Goal: Information Seeking & Learning: Learn about a topic

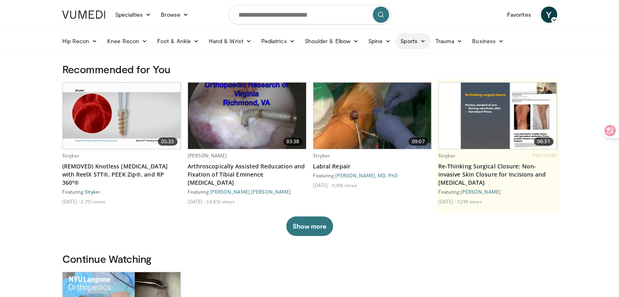
click at [416, 48] on link "Sports" at bounding box center [413, 41] width 35 height 16
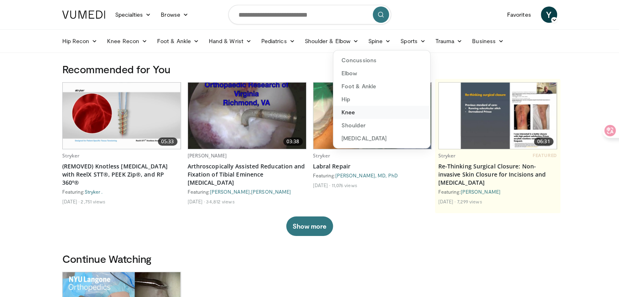
click at [370, 111] on link "Knee" at bounding box center [381, 112] width 97 height 13
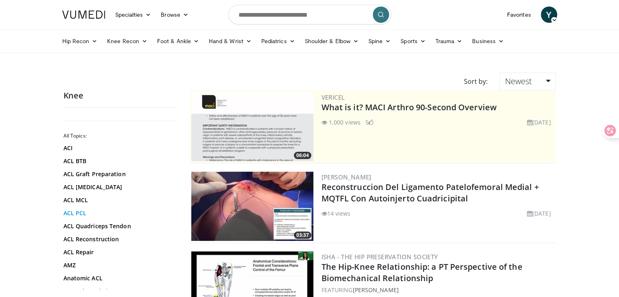
click at [107, 214] on link "ACL PCL" at bounding box center [119, 213] width 110 height 8
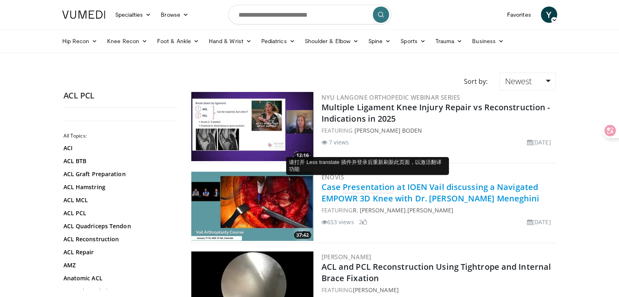
click at [371, 184] on link "Case Presentation at IOEN Vail discussing a Navigated EMPOWR 3D Knee with Dr . …" at bounding box center [431, 193] width 218 height 22
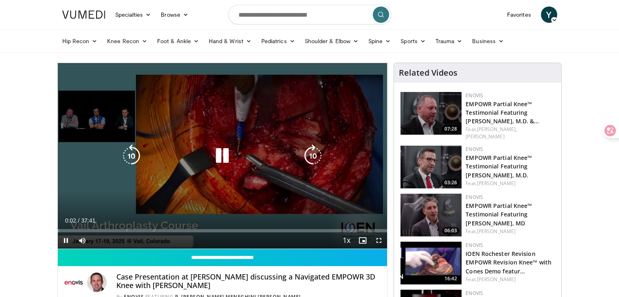
click at [234, 147] on div "10 seconds Tap to unmute" at bounding box center [223, 156] width 330 height 186
click at [232, 146] on icon "Video Player" at bounding box center [222, 156] width 23 height 23
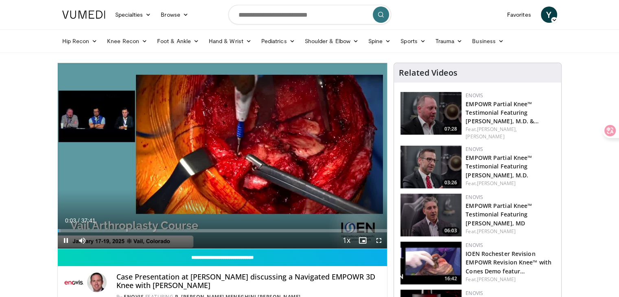
click at [162, 222] on div "Current Time 0:03 / Duration 37:41" at bounding box center [223, 220] width 330 height 7
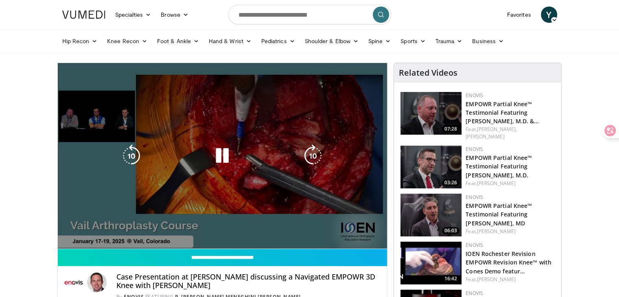
click at [164, 241] on div "Loaded : 0.87% 00:03" at bounding box center [223, 245] width 330 height 8
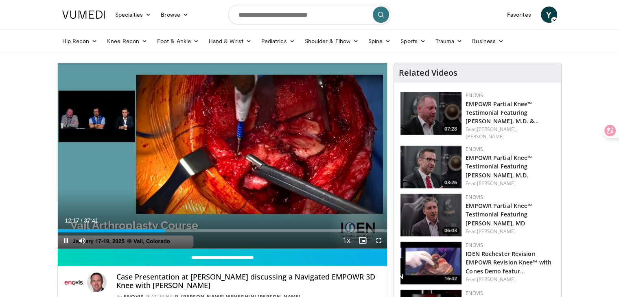
click at [266, 232] on div "Current Time 12:17 / Duration 37:41 Pause Skip Backward Skip Forward Mute Loade…" at bounding box center [223, 240] width 330 height 16
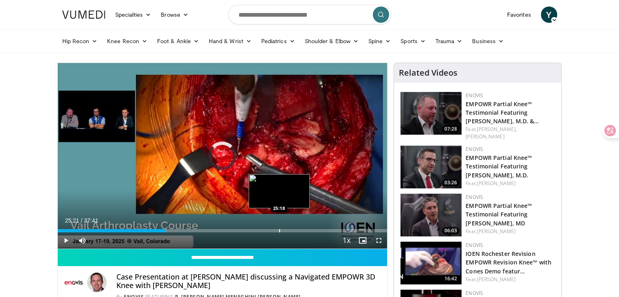
click at [279, 230] on div "Progress Bar" at bounding box center [279, 230] width 1 height 3
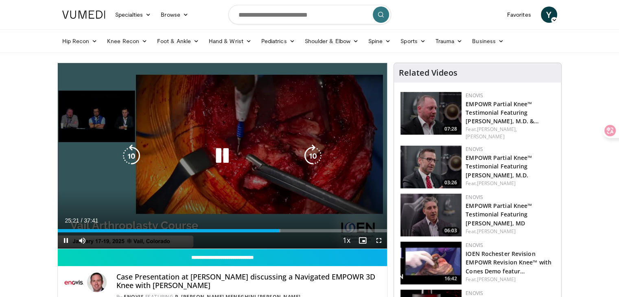
click at [295, 176] on div "10 seconds Tap to unmute" at bounding box center [223, 156] width 330 height 186
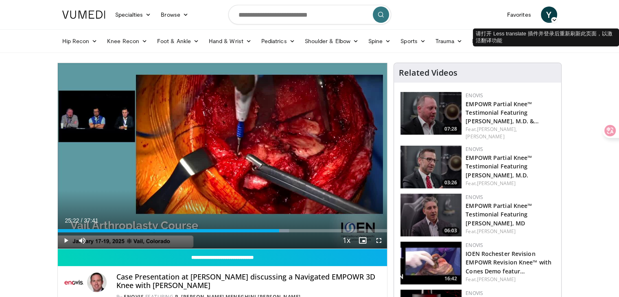
click at [548, 17] on span "Y" at bounding box center [549, 15] width 16 height 16
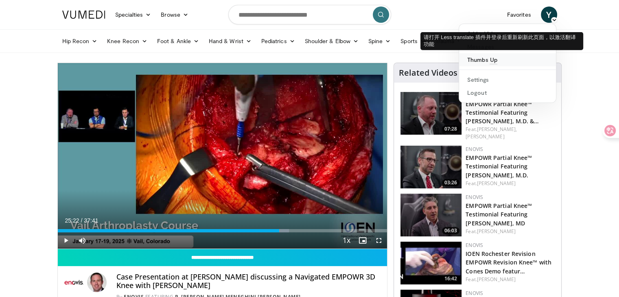
click at [495, 58] on link "Thumbs Up" at bounding box center [507, 59] width 97 height 13
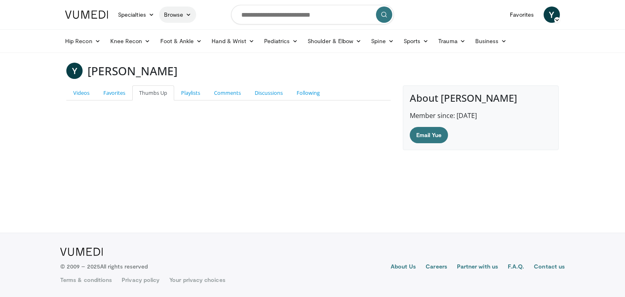
click at [191, 21] on link "Browse" at bounding box center [177, 15] width 37 height 16
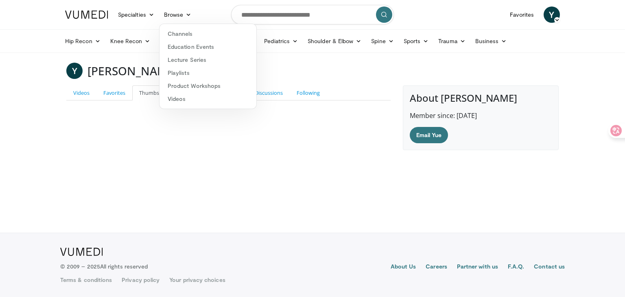
click at [158, 19] on div "Specialties Adult & Family Medicine Allergy, Asthma, Immunology Anesthesiology …" at bounding box center [136, 15] width 46 height 16
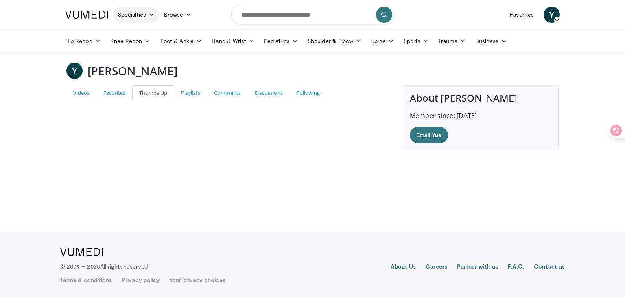
click at [147, 18] on link "Specialties" at bounding box center [136, 15] width 46 height 16
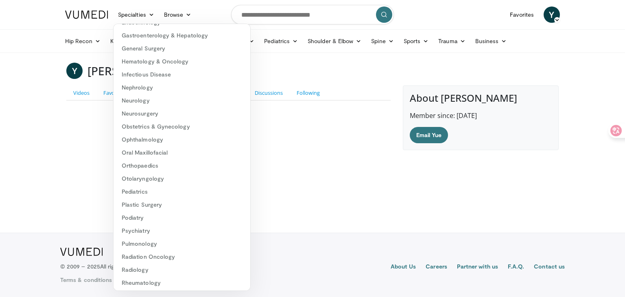
scroll to position [104, 0]
click at [346, 123] on div "Videos Favorites Thumbs Up Playlists Comments Discussions Following Yue Xu did …" at bounding box center [228, 117] width 337 height 65
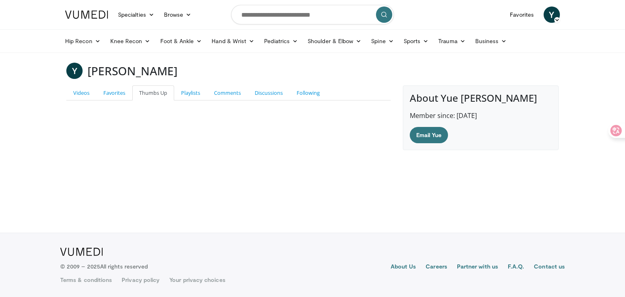
click at [555, 18] on icon at bounding box center [557, 20] width 6 height 6
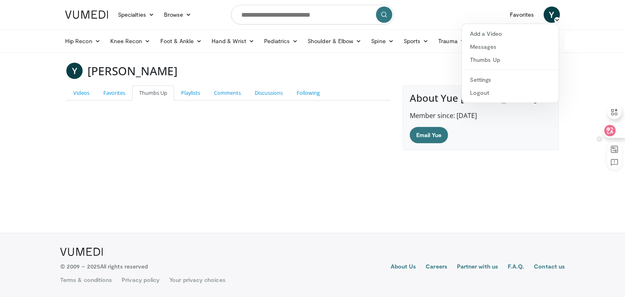
click at [609, 127] on icon at bounding box center [610, 131] width 8 height 8
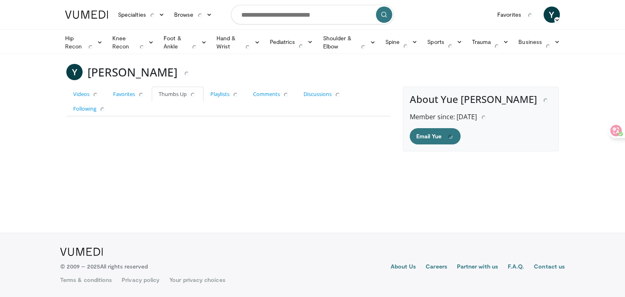
click at [557, 20] on icon at bounding box center [557, 20] width 6 height 6
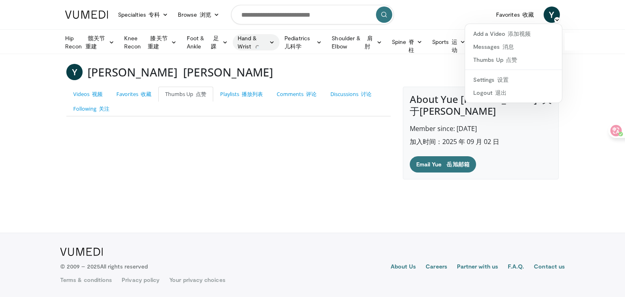
click at [262, 43] on link "Hand & Wrist" at bounding box center [256, 42] width 47 height 16
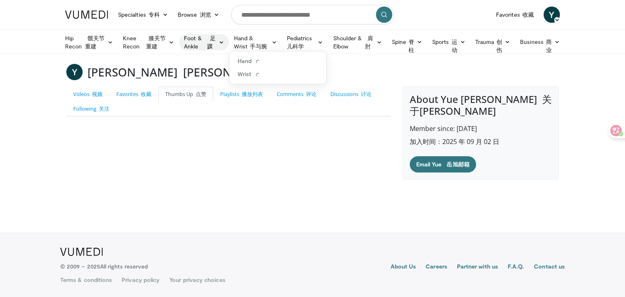
click at [221, 43] on icon at bounding box center [222, 42] width 6 height 6
click at [223, 61] on link "Forefoot" at bounding box center [228, 61] width 97 height 13
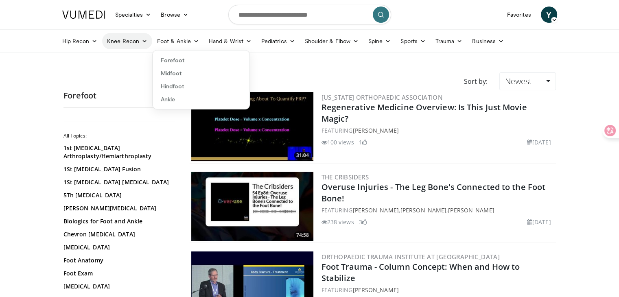
click at [138, 44] on link "Knee Recon" at bounding box center [127, 41] width 50 height 16
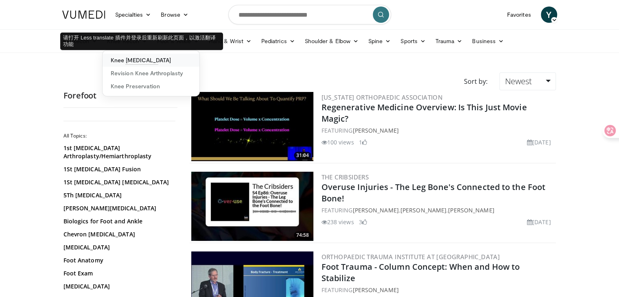
click at [138, 59] on link "Knee Arthroplasty" at bounding box center [151, 60] width 97 height 13
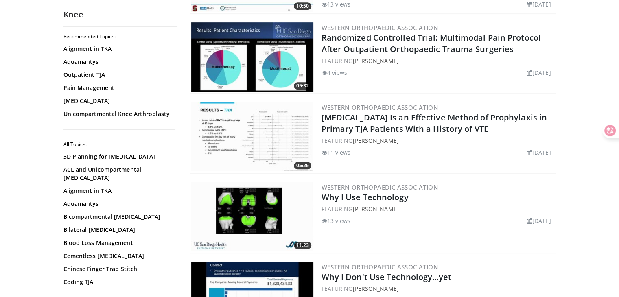
scroll to position [529, 0]
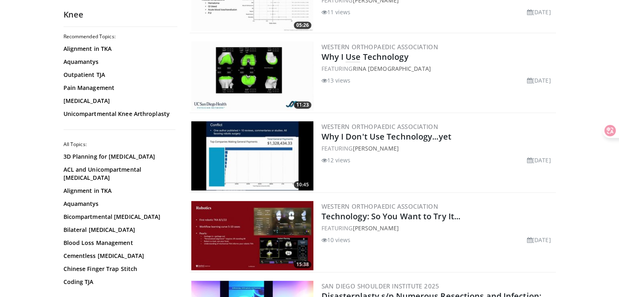
click at [359, 57] on link "Why I Use Technology" at bounding box center [365, 56] width 87 height 11
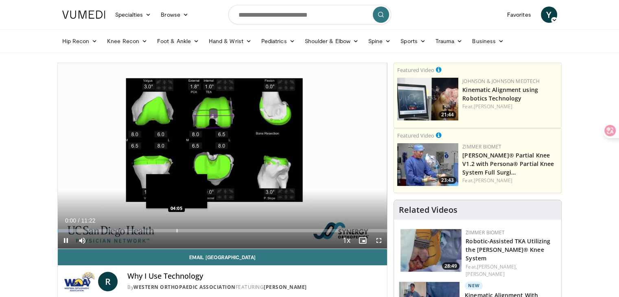
click at [176, 228] on div "Loaded : 5.81% 00:00 04:05" at bounding box center [223, 229] width 330 height 8
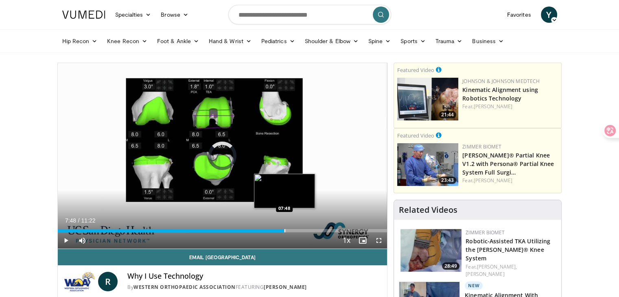
click at [284, 227] on div "Loaded : 39.26% 07:48 07:48" at bounding box center [223, 229] width 330 height 8
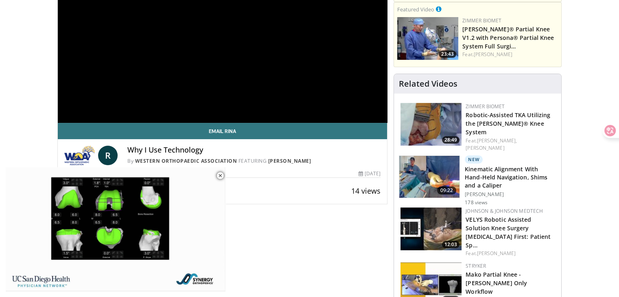
scroll to position [122, 0]
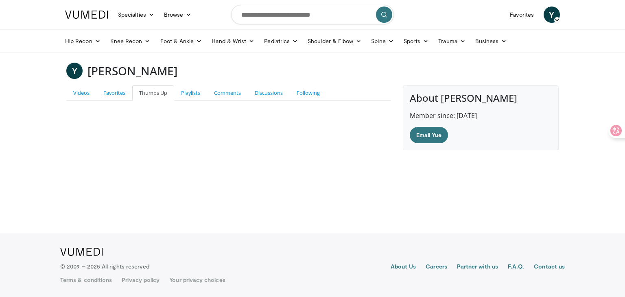
click at [68, 142] on div "Videos Favorites Thumbs Up Playlists Comments Discussions Following [PERSON_NAM…" at bounding box center [228, 117] width 337 height 65
click at [242, 48] on link "Hand & Wrist" at bounding box center [233, 41] width 53 height 16
click at [238, 54] on link "Hand" at bounding box center [255, 60] width 97 height 13
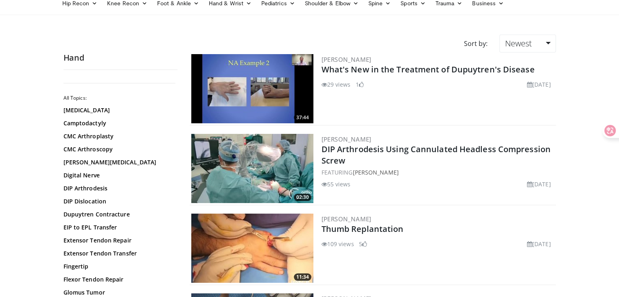
scroll to position [163, 0]
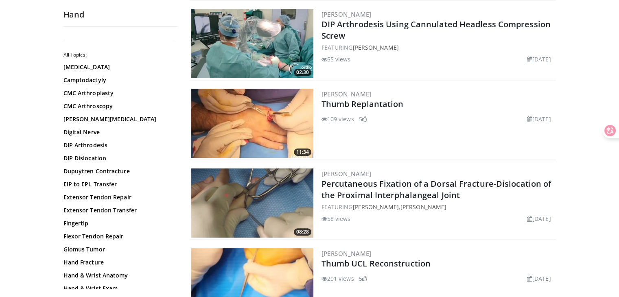
click at [266, 134] on img at bounding box center [252, 123] width 122 height 69
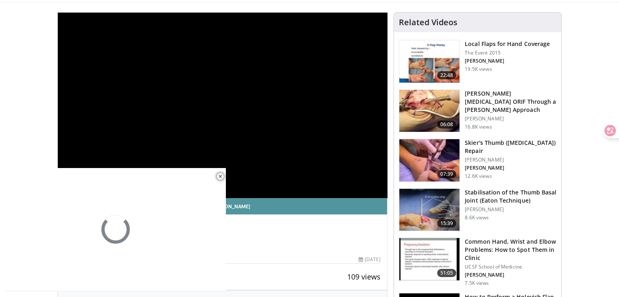
scroll to position [41, 0]
